Goal: Task Accomplishment & Management: Use online tool/utility

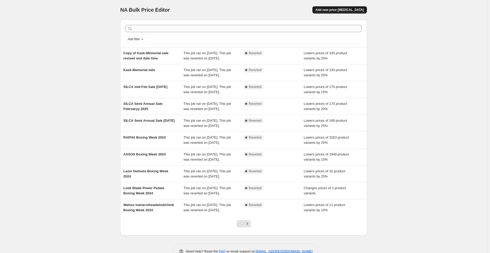
click at [340, 9] on span "Add new price [MEDICAL_DATA]" at bounding box center [340, 10] width 48 height 4
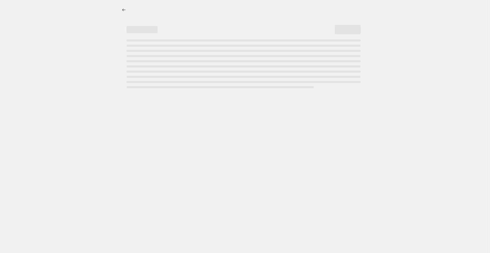
select select "percentage"
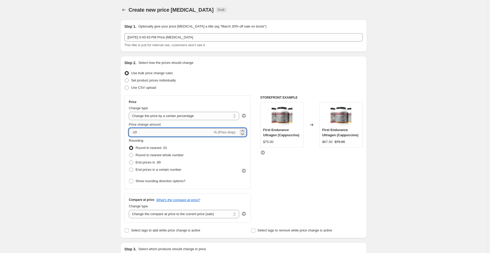
click at [145, 132] on input "-10" at bounding box center [171, 132] width 84 height 8
type input "-1"
type input "-40"
click at [132, 156] on span at bounding box center [131, 155] width 4 height 4
click at [129, 154] on input "Round to nearest whole number" at bounding box center [129, 153] width 0 height 0
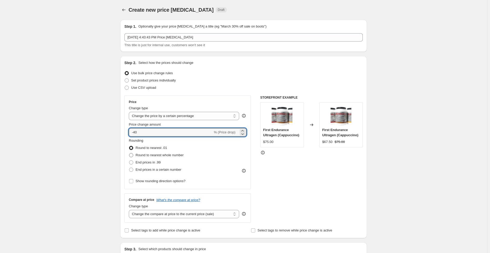
radio input "true"
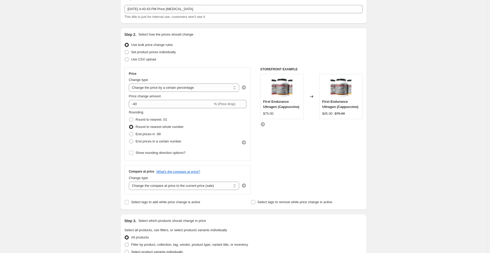
scroll to position [99, 0]
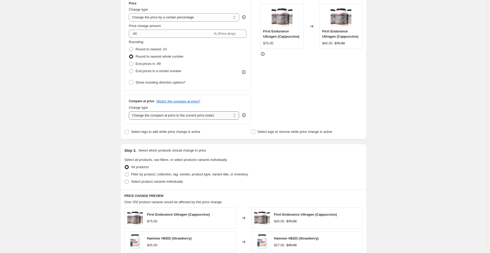
click at [165, 114] on select "Change the compare at price to the current price (sale) Change the compare at p…" at bounding box center [184, 115] width 110 height 8
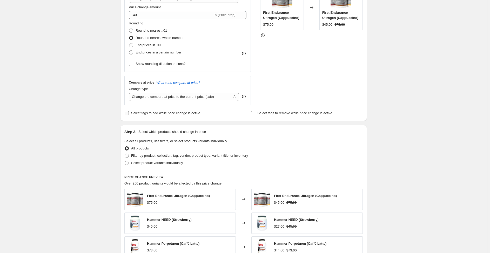
scroll to position [114, 0]
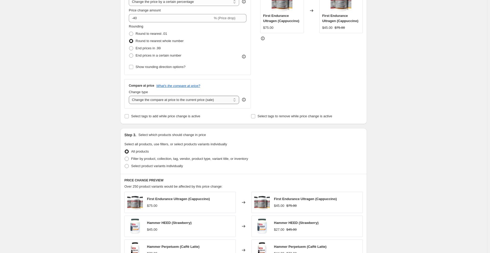
click at [208, 98] on select "Change the compare at price to the current price (sale) Change the compare at p…" at bounding box center [184, 100] width 110 height 8
click at [130, 96] on select "Change the compare at price to the current price (sale) Change the compare at p…" at bounding box center [184, 100] width 110 height 8
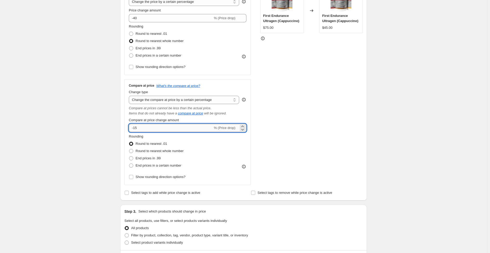
click at [152, 128] on input "-15" at bounding box center [171, 128] width 84 height 8
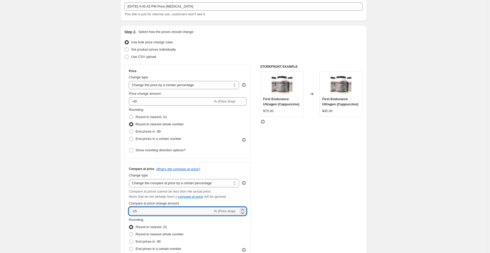
scroll to position [25, 0]
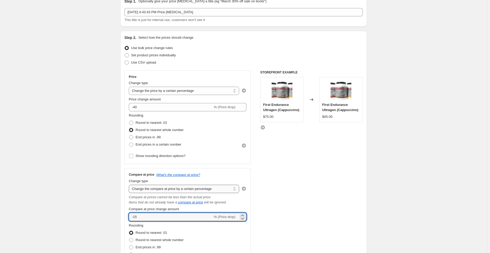
click at [210, 190] on select "Change the compare at price to the current price (sale) Change the compare at p…" at bounding box center [184, 189] width 110 height 8
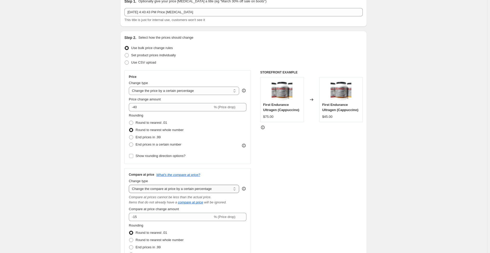
select select "ep"
click at [130, 185] on select "Change the compare at price to the current price (sale) Change the compare at p…" at bounding box center [184, 189] width 110 height 8
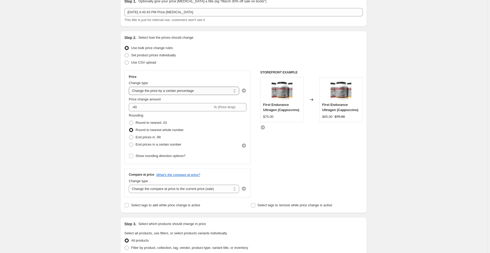
click at [200, 90] on select "Change the price to a certain amount Change the price by a certain amount Chang…" at bounding box center [184, 91] width 110 height 8
click at [130, 87] on select "Change the price to a certain amount Change the price by a certain amount Chang…" at bounding box center [184, 91] width 110 height 8
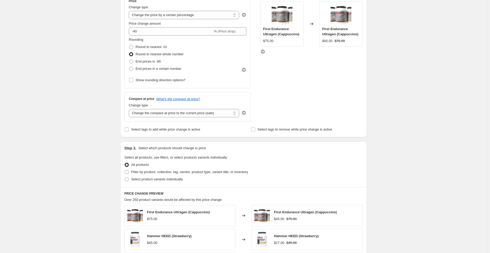
scroll to position [134, 0]
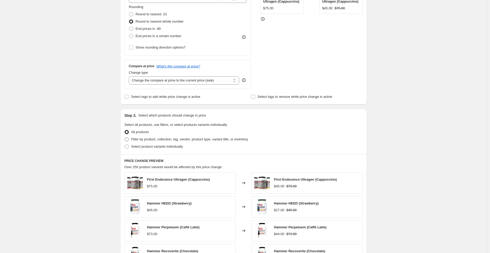
click at [128, 140] on span at bounding box center [127, 139] width 4 height 4
click at [125, 138] on input "Filter by product, collection, tag, vendor, product type, variant title, or inv…" at bounding box center [125, 137] width 0 height 0
radio input "true"
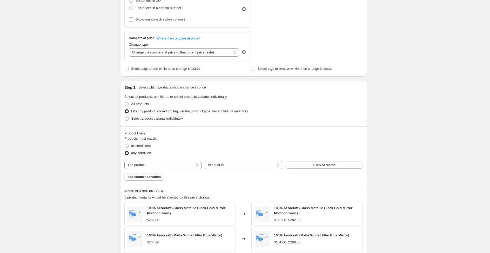
scroll to position [191, 0]
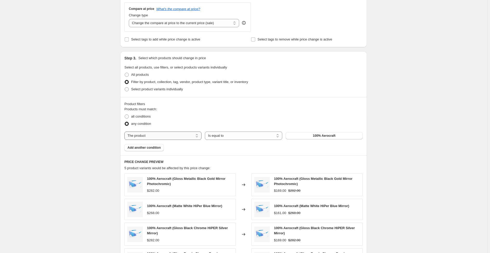
click at [150, 138] on select "The product The product's collection The product's tag The product's vendor The…" at bounding box center [162, 136] width 77 height 8
select select "vendor"
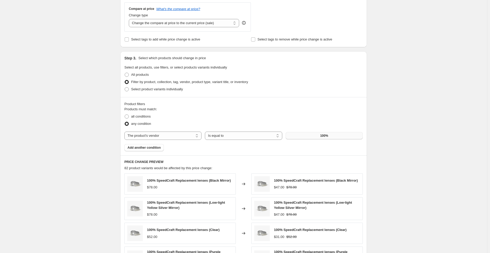
click at [335, 134] on button "100%" at bounding box center [324, 135] width 77 height 7
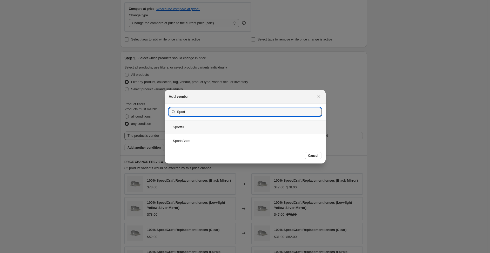
type input "Sport"
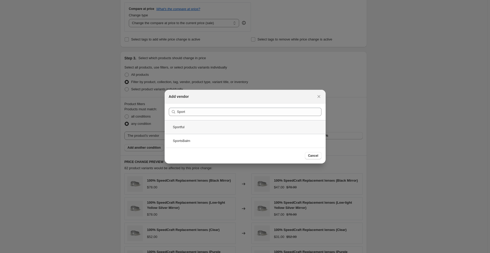
click at [185, 125] on div "Sportful" at bounding box center [245, 127] width 161 height 14
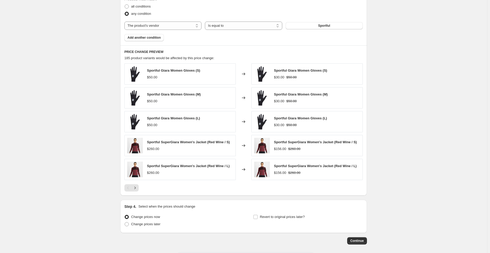
scroll to position [324, 0]
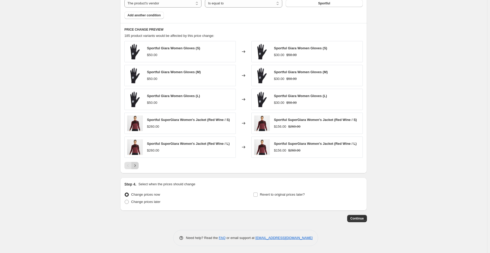
click at [137, 163] on icon "Next" at bounding box center [134, 165] width 5 height 5
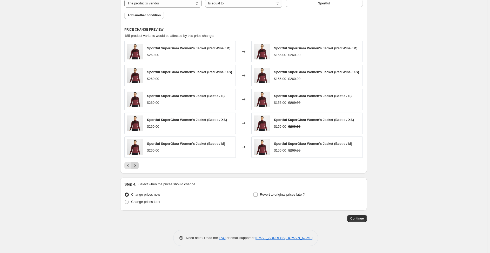
click at [138, 167] on icon "Next" at bounding box center [134, 165] width 5 height 5
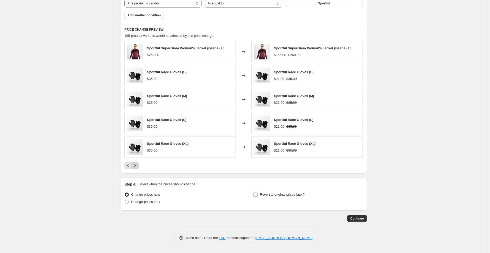
click at [138, 165] on icon "Next" at bounding box center [134, 165] width 5 height 5
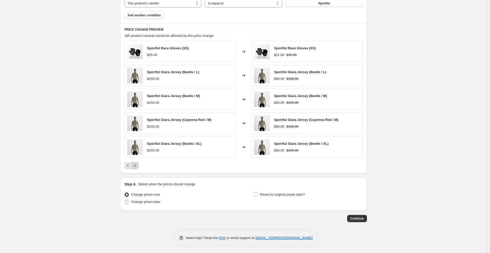
click at [138, 165] on icon "Next" at bounding box center [134, 165] width 5 height 5
click at [137, 165] on icon "Next" at bounding box center [134, 165] width 5 height 5
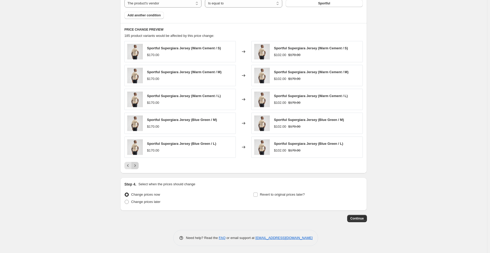
click at [137, 165] on icon "Next" at bounding box center [134, 165] width 5 height 5
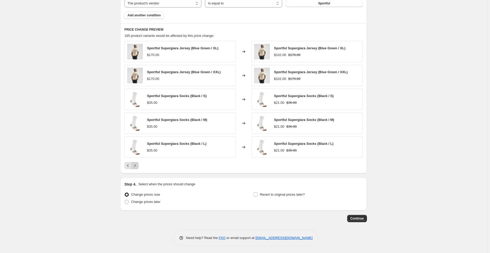
click at [137, 165] on icon "Next" at bounding box center [134, 165] width 5 height 5
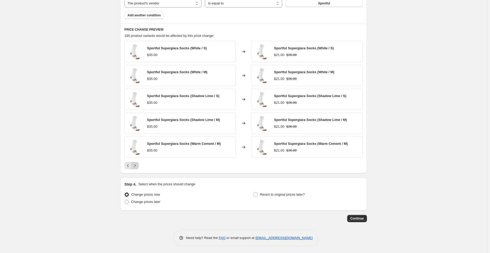
click at [137, 165] on icon "Next" at bounding box center [134, 165] width 5 height 5
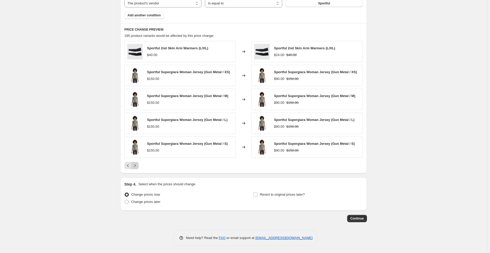
click at [137, 165] on icon "Next" at bounding box center [134, 165] width 5 height 5
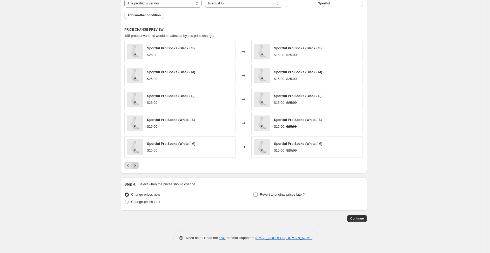
click at [137, 165] on icon "Next" at bounding box center [134, 165] width 5 height 5
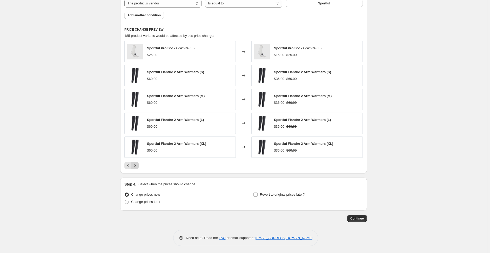
click at [137, 165] on icon "Next" at bounding box center [134, 165] width 5 height 5
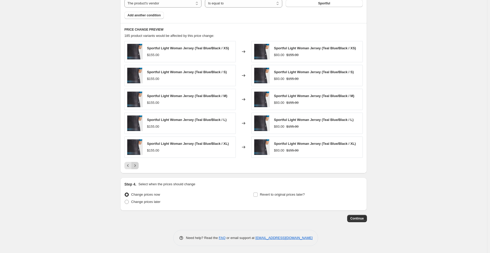
click at [137, 165] on icon "Next" at bounding box center [134, 165] width 5 height 5
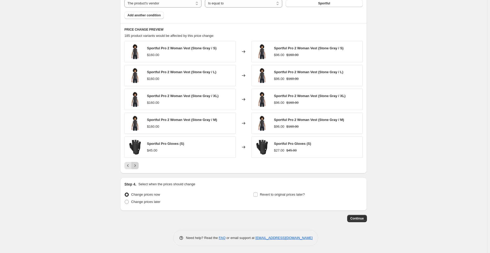
click at [137, 165] on icon "Next" at bounding box center [134, 165] width 5 height 5
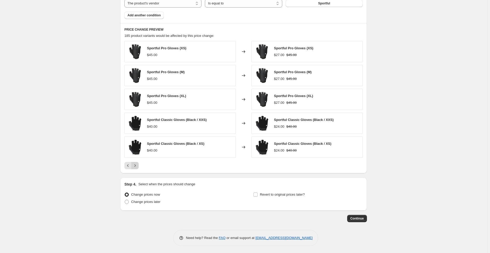
click at [137, 165] on icon "Next" at bounding box center [134, 165] width 5 height 5
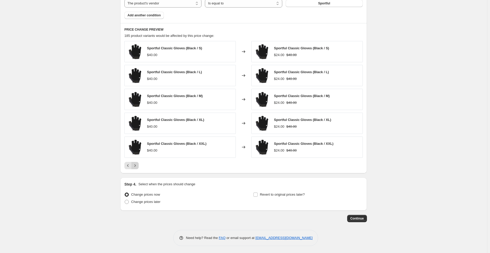
click at [137, 165] on icon "Next" at bounding box center [134, 165] width 5 height 5
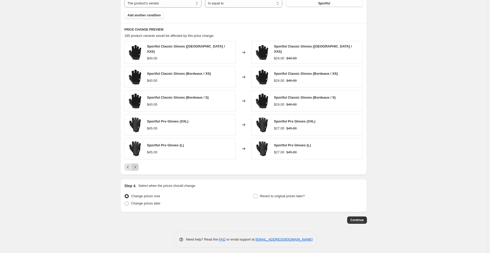
click at [137, 165] on icon "Next" at bounding box center [134, 167] width 5 height 5
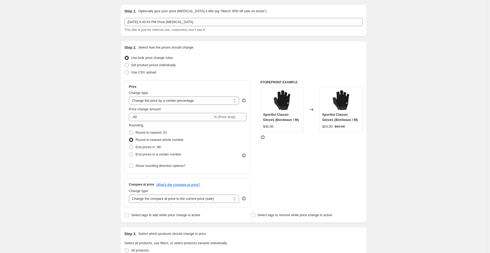
scroll to position [0, 0]
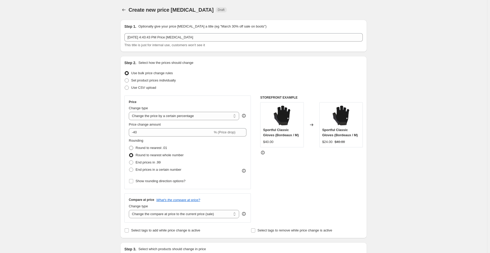
click at [132, 148] on span at bounding box center [131, 148] width 4 height 4
click at [129, 146] on input "Round to nearest .01" at bounding box center [129, 146] width 0 height 0
radio input "true"
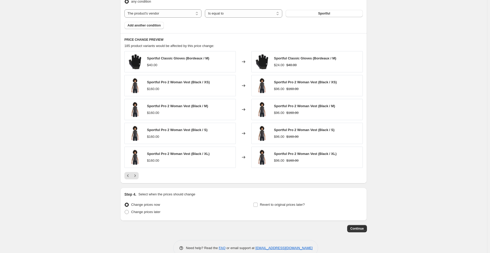
scroll to position [324, 0]
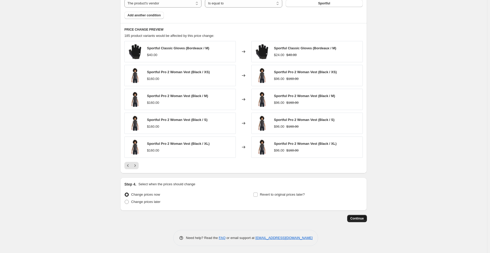
click at [358, 218] on span "Continue" at bounding box center [357, 219] width 14 height 4
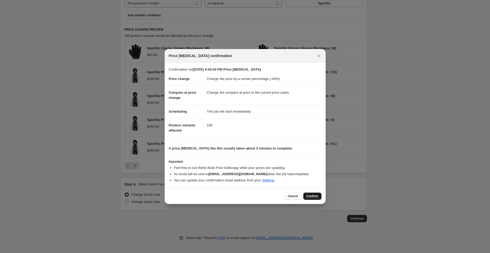
click at [313, 195] on span "Confirm" at bounding box center [313, 196] width 12 height 4
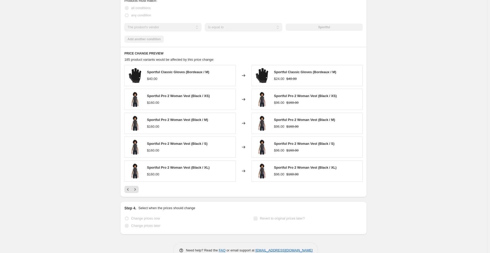
scroll to position [337, 0]
copy span "Sportful Pro 2 Woman Vest (Black / M)"
drag, startPoint x: 158, startPoint y: 119, endPoint x: 211, endPoint y: 118, distance: 53.5
click at [211, 118] on div "Sportful Pro 2 Woman Vest (Black / M) $160.00" at bounding box center [179, 122] width 111 height 21
select select "percentage"
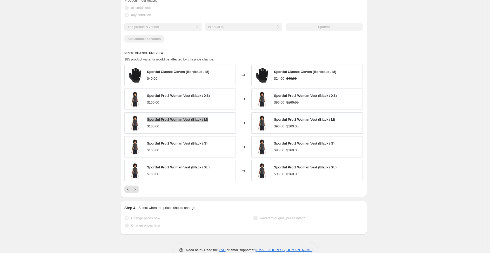
select select "vendor"
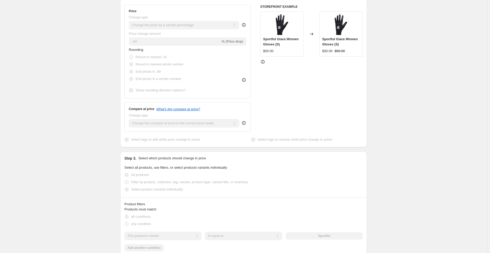
scroll to position [0, 0]
